Goal: Find specific page/section: Find specific page/section

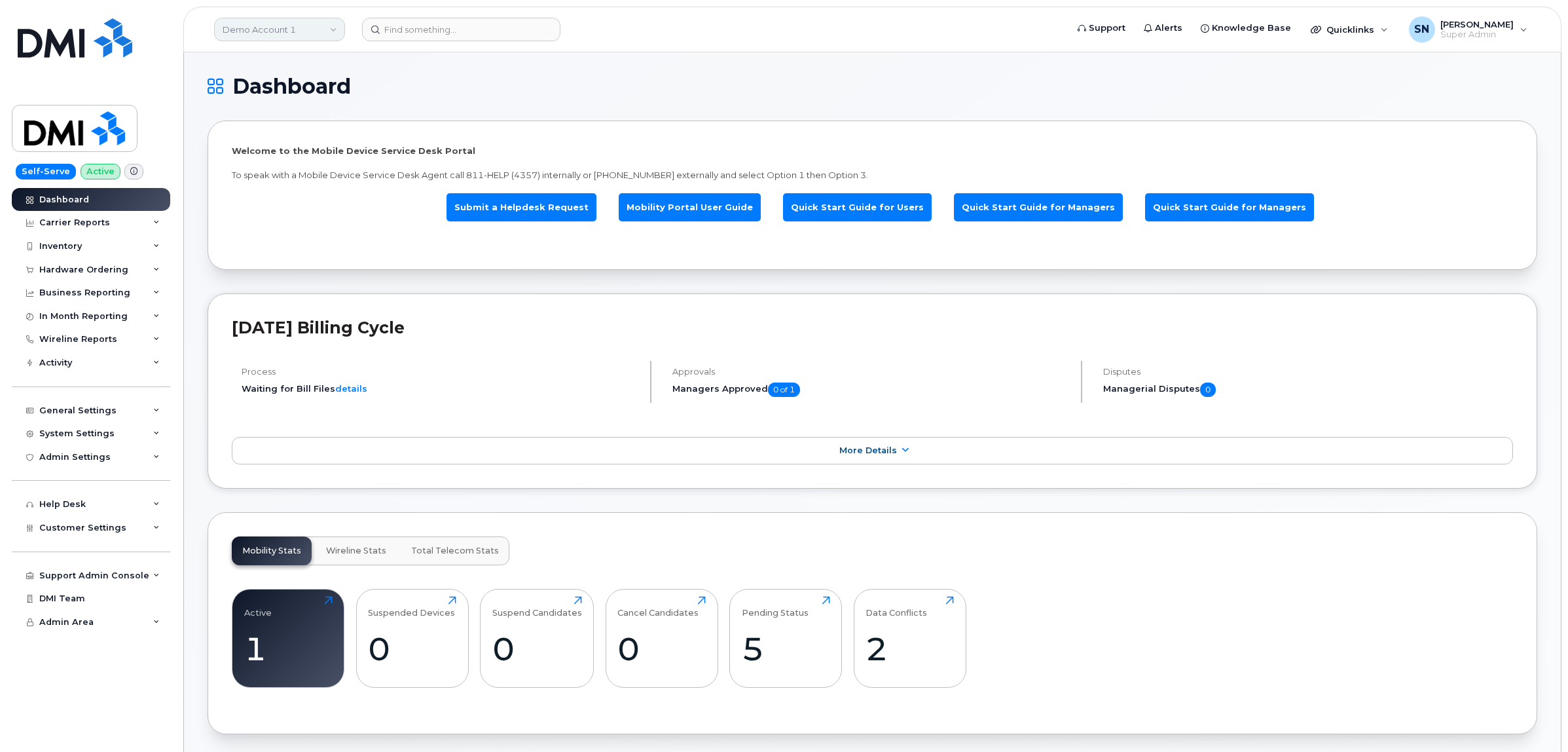
click at [289, 18] on link "Demo Account 1" at bounding box center [280, 29] width 131 height 23
type input "kiew"
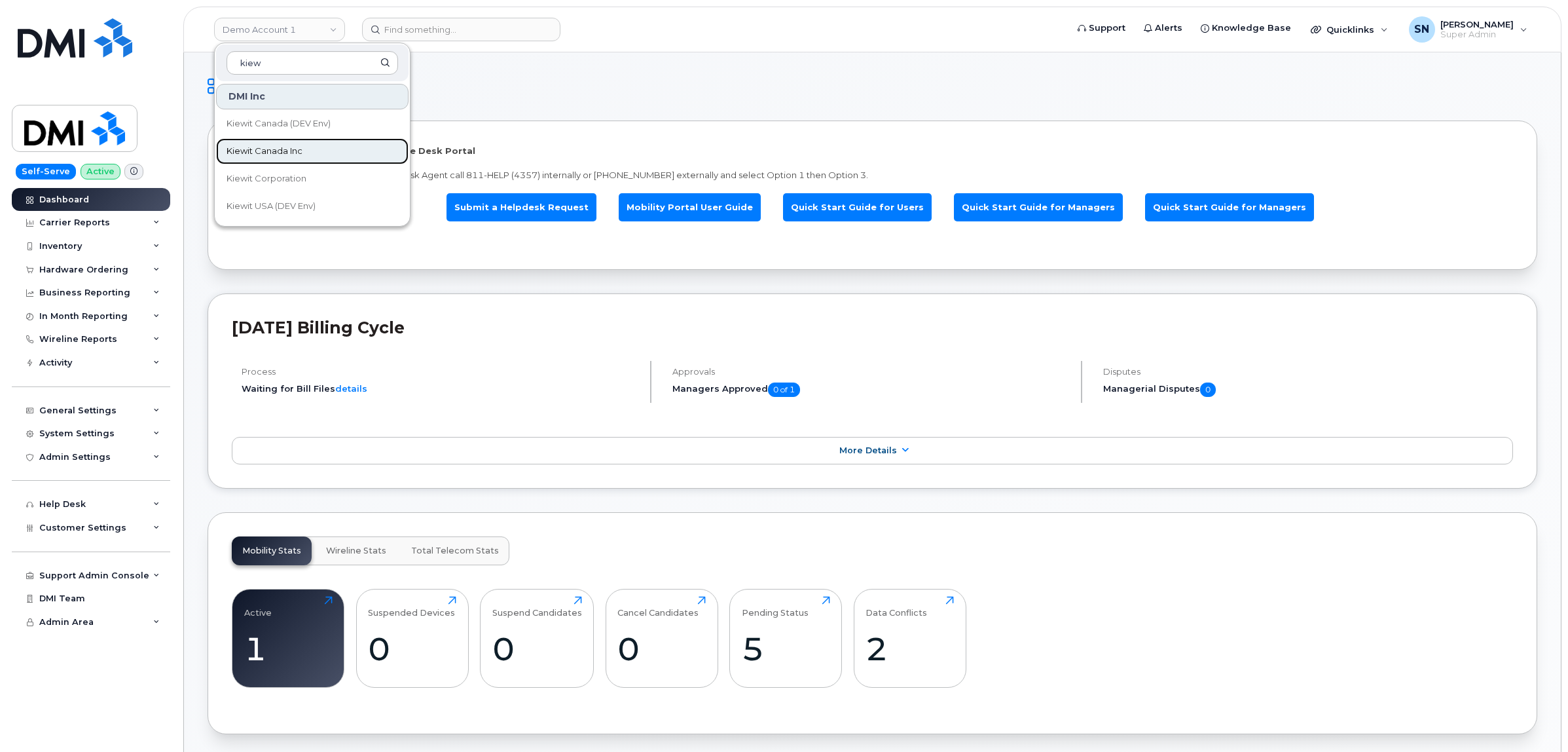
click at [308, 154] on link "Kiewit Canada Inc" at bounding box center [313, 151] width 193 height 26
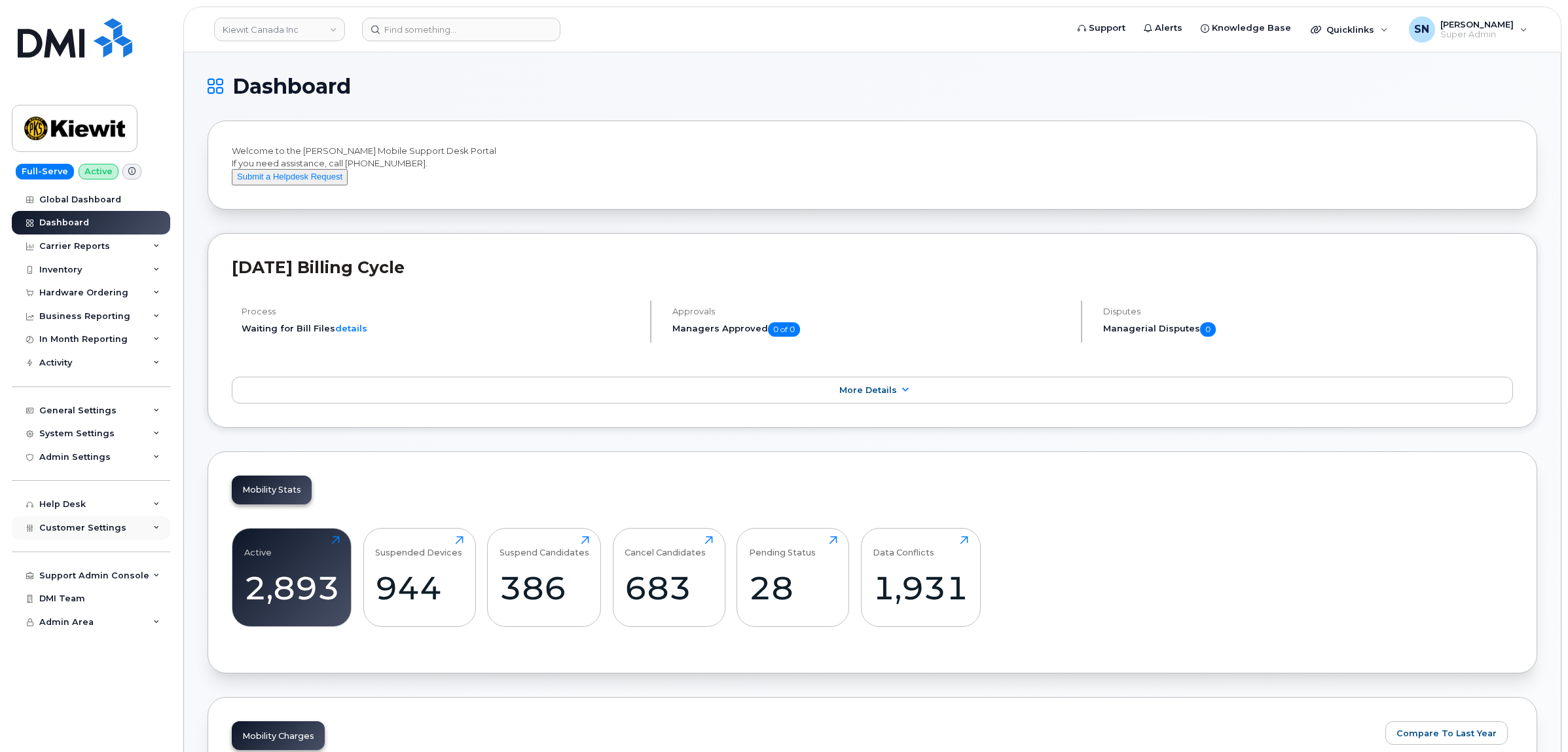
click at [105, 525] on div "Customer Settings" at bounding box center [91, 527] width 158 height 23
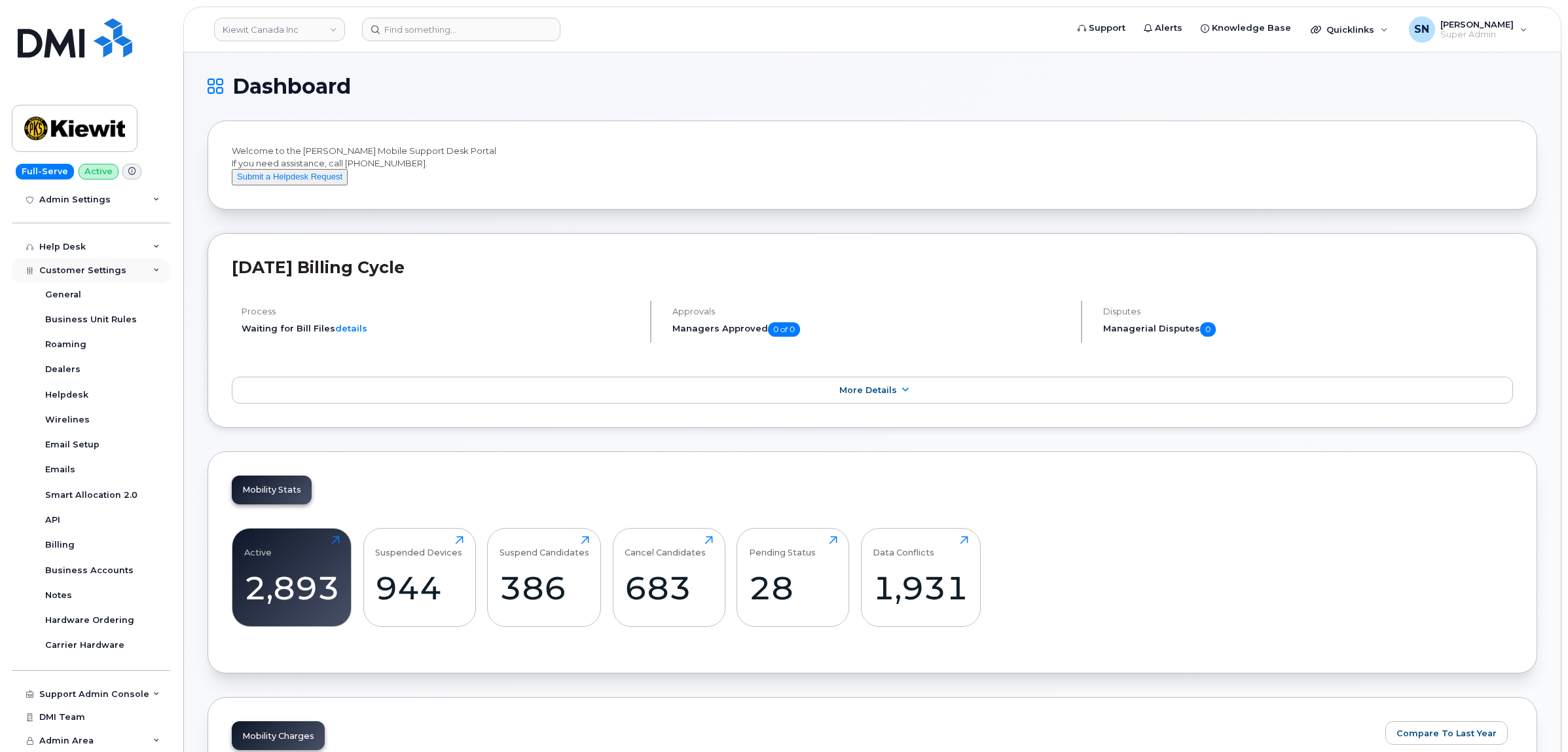
scroll to position [263, 0]
click at [102, 572] on div "Business Accounts" at bounding box center [89, 571] width 89 height 12
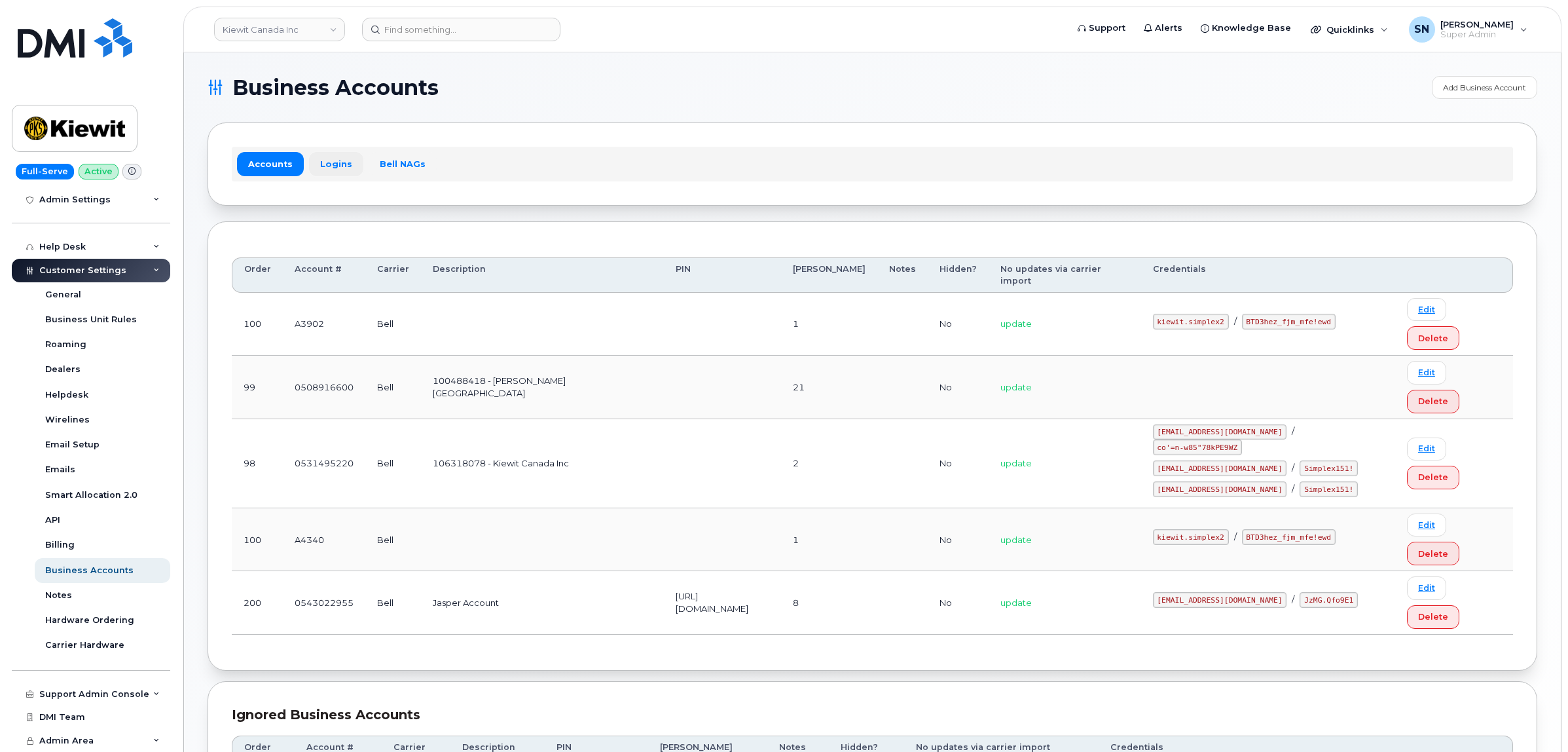
click at [325, 162] on link "Logins" at bounding box center [336, 163] width 54 height 23
